Goal: Task Accomplishment & Management: Use online tool/utility

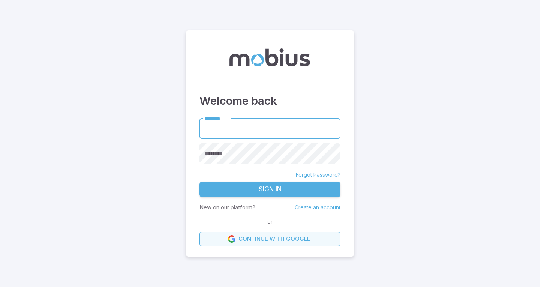
click at [263, 234] on link "Continue with Google" at bounding box center [269, 239] width 141 height 14
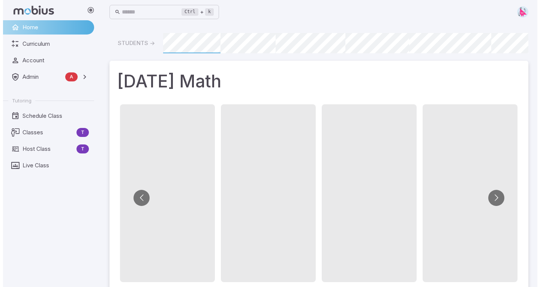
scroll to position [0, 506]
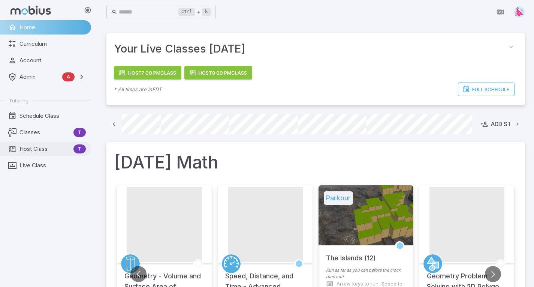
click at [50, 149] on span "Host Class" at bounding box center [44, 149] width 51 height 8
